Goal: Find specific page/section: Find specific page/section

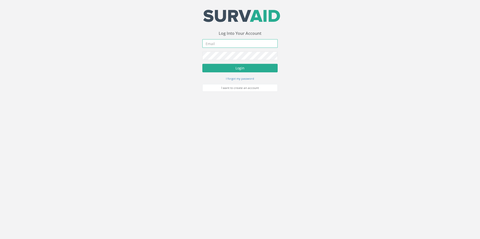
type input "[EMAIL_ADDRESS][PERSON_NAME][DOMAIN_NAME]"
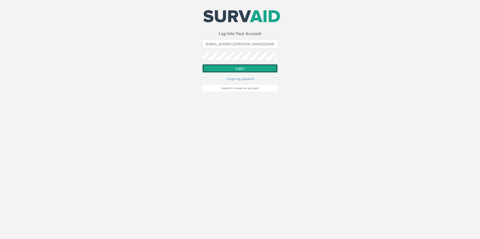
click at [242, 66] on button "Login" at bounding box center [239, 68] width 75 height 9
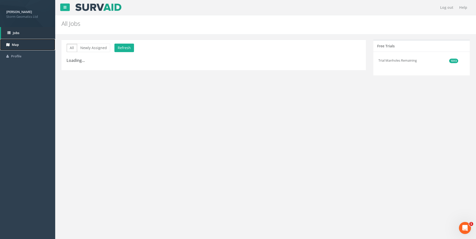
click at [41, 43] on link "Map" at bounding box center [27, 45] width 55 height 12
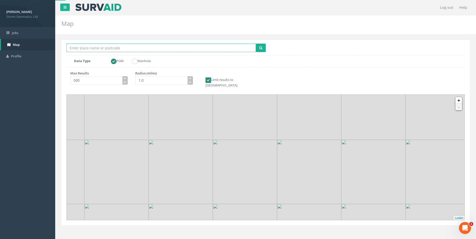
click at [94, 45] on input "Location Search Box" at bounding box center [160, 48] width 189 height 9
click at [256, 44] on button "submit" at bounding box center [261, 48] width 10 height 9
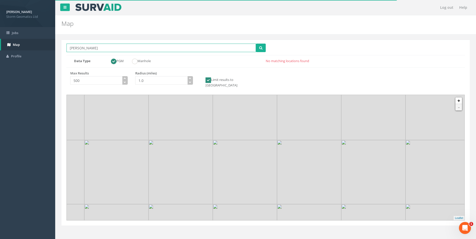
drag, startPoint x: 98, startPoint y: 47, endPoint x: 62, endPoint y: 43, distance: 36.6
click at [62, 43] on div "Location Search Box [PERSON_NAME] Multiple Locations Found Data Type PGM Manhol…" at bounding box center [265, 133] width 408 height 186
type input "[GEOGRAPHIC_DATA] on trent"
click at [189, 77] on icon "button" at bounding box center [190, 78] width 2 height 2
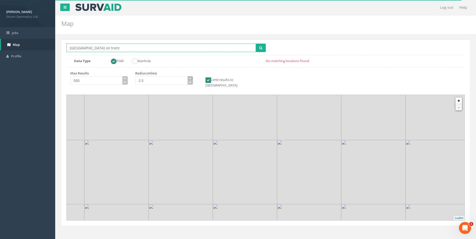
click at [189, 77] on icon "button" at bounding box center [190, 78] width 2 height 2
click at [190, 77] on icon "button" at bounding box center [190, 78] width 2 height 2
click at [191, 77] on icon "button" at bounding box center [190, 78] width 2 height 2
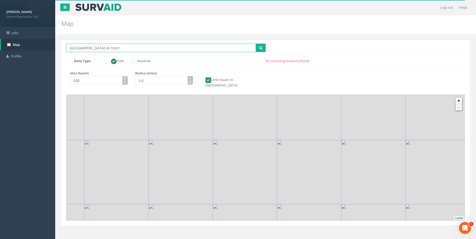
click at [191, 77] on icon "button" at bounding box center [190, 78] width 2 height 2
type input "5.5"
drag, startPoint x: 191, startPoint y: 77, endPoint x: 216, endPoint y: 66, distance: 28.1
click at [191, 77] on button "button" at bounding box center [190, 78] width 6 height 5
click at [259, 50] on icon "submit" at bounding box center [260, 48] width 3 height 4
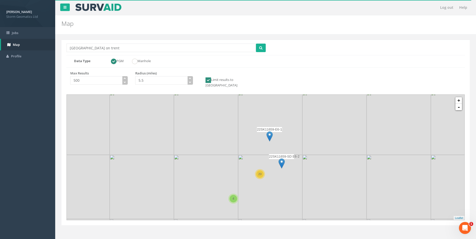
drag, startPoint x: 271, startPoint y: 132, endPoint x: 260, endPoint y: 147, distance: 18.3
click at [258, 149] on icon at bounding box center [254, 173] width 414 height 131
click at [458, 97] on link "+" at bounding box center [458, 100] width 7 height 7
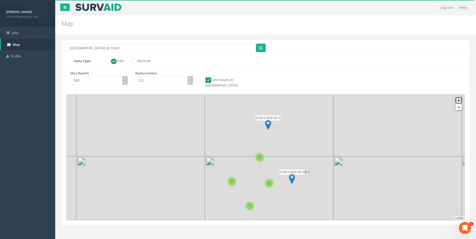
click at [458, 97] on link "+" at bounding box center [458, 100] width 7 height 7
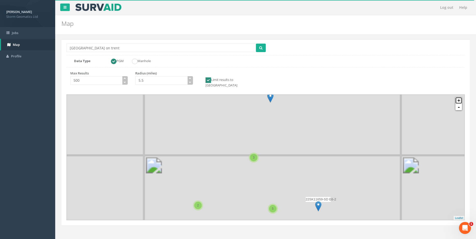
click at [458, 97] on link "+" at bounding box center [458, 100] width 7 height 7
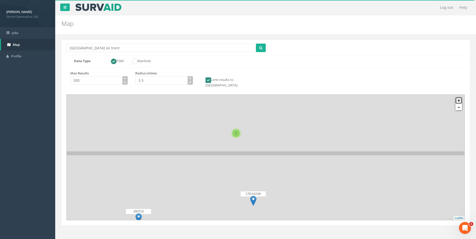
click at [459, 97] on link "+" at bounding box center [458, 100] width 7 height 7
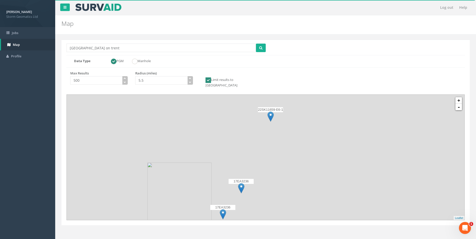
drag, startPoint x: 249, startPoint y: 140, endPoint x: 258, endPoint y: 164, distance: 25.3
click at [245, 207] on icon at bounding box center [261, 231] width 414 height 131
drag, startPoint x: 261, startPoint y: 153, endPoint x: 262, endPoint y: 144, distance: 8.8
click at [260, 151] on icon at bounding box center [260, 174] width 414 height 131
click at [263, 130] on img at bounding box center [264, 135] width 6 height 10
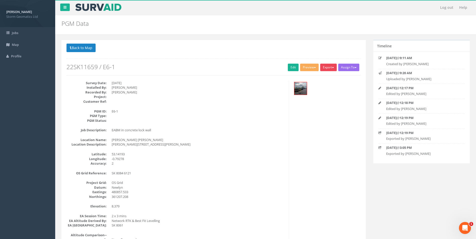
click at [324, 66] on button "Export" at bounding box center [328, 68] width 17 height 8
click at [320, 79] on link "Storm Geomatics" at bounding box center [317, 78] width 39 height 8
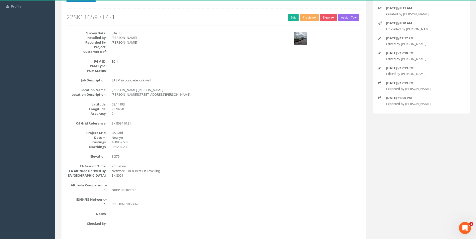
scroll to position [50, 0]
